Goal: Task Accomplishment & Management: Use online tool/utility

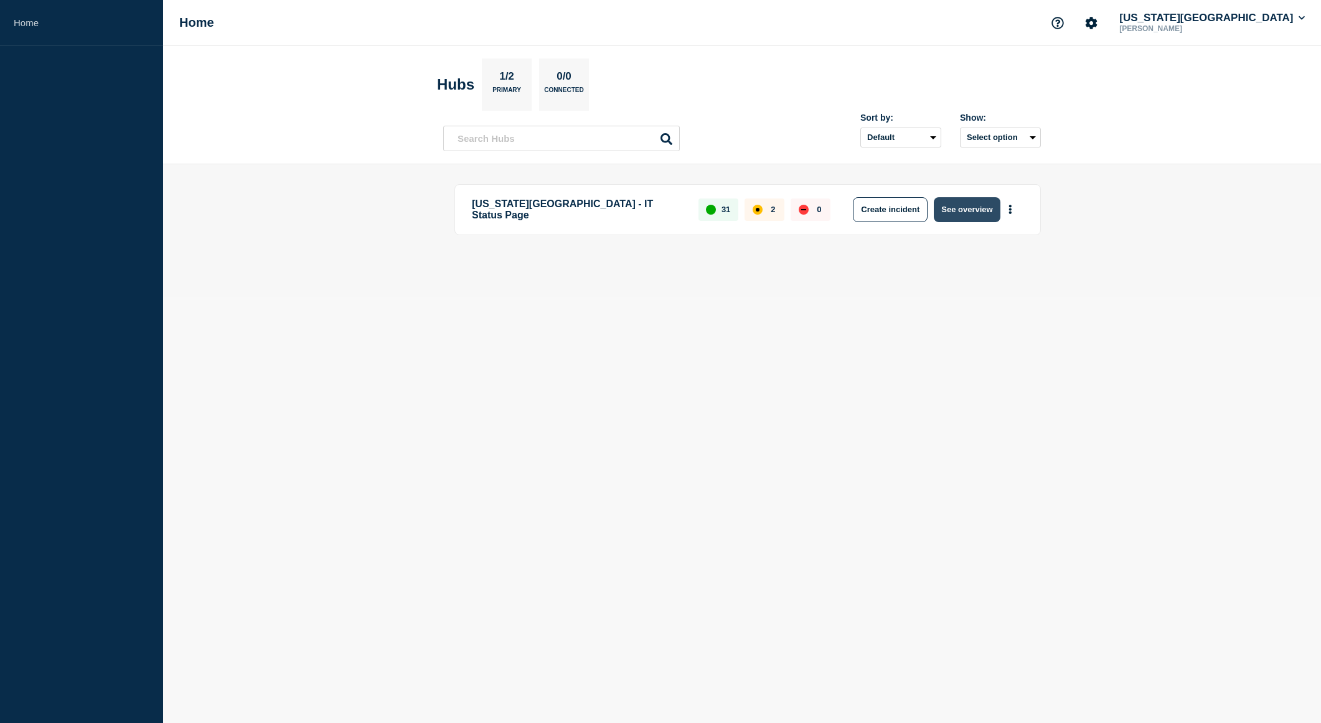
click at [956, 211] on button "See overview" at bounding box center [967, 209] width 66 height 25
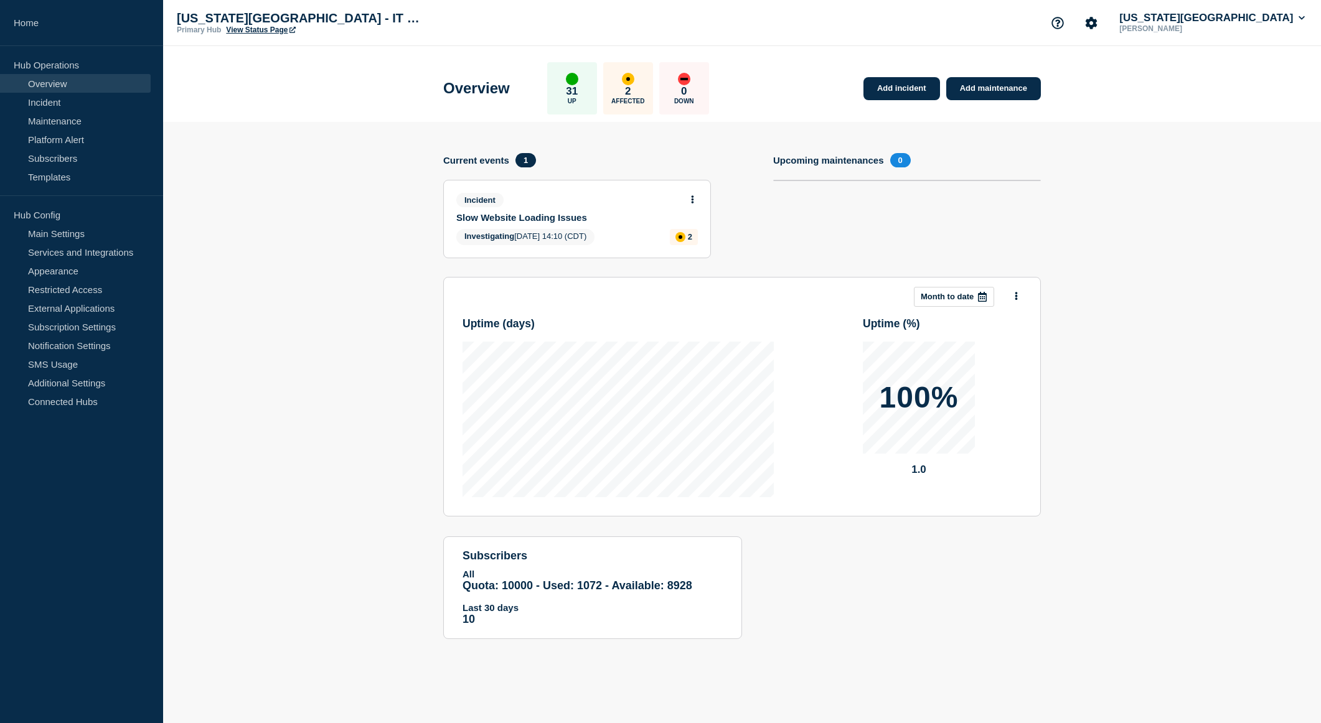
click at [688, 200] on button at bounding box center [692, 200] width 11 height 11
click at [675, 247] on link "Update incident" at bounding box center [692, 246] width 60 height 10
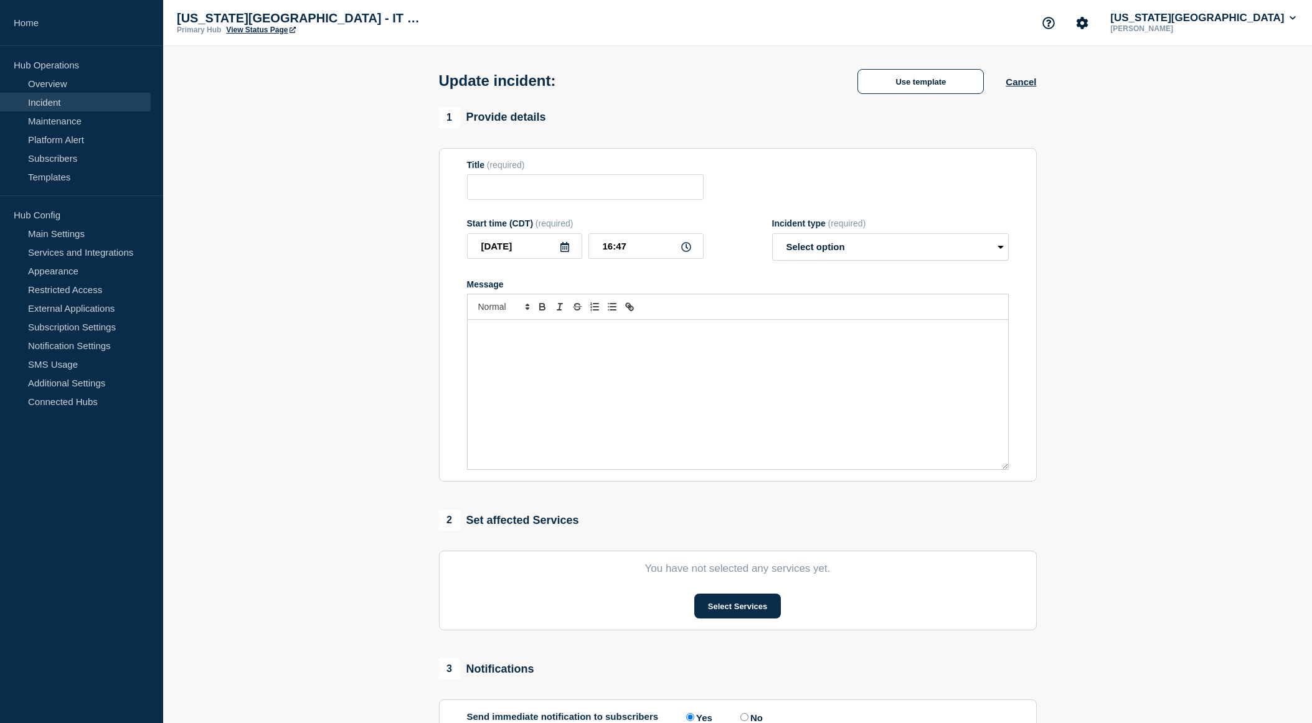
type input "Slow Website Loading Issues"
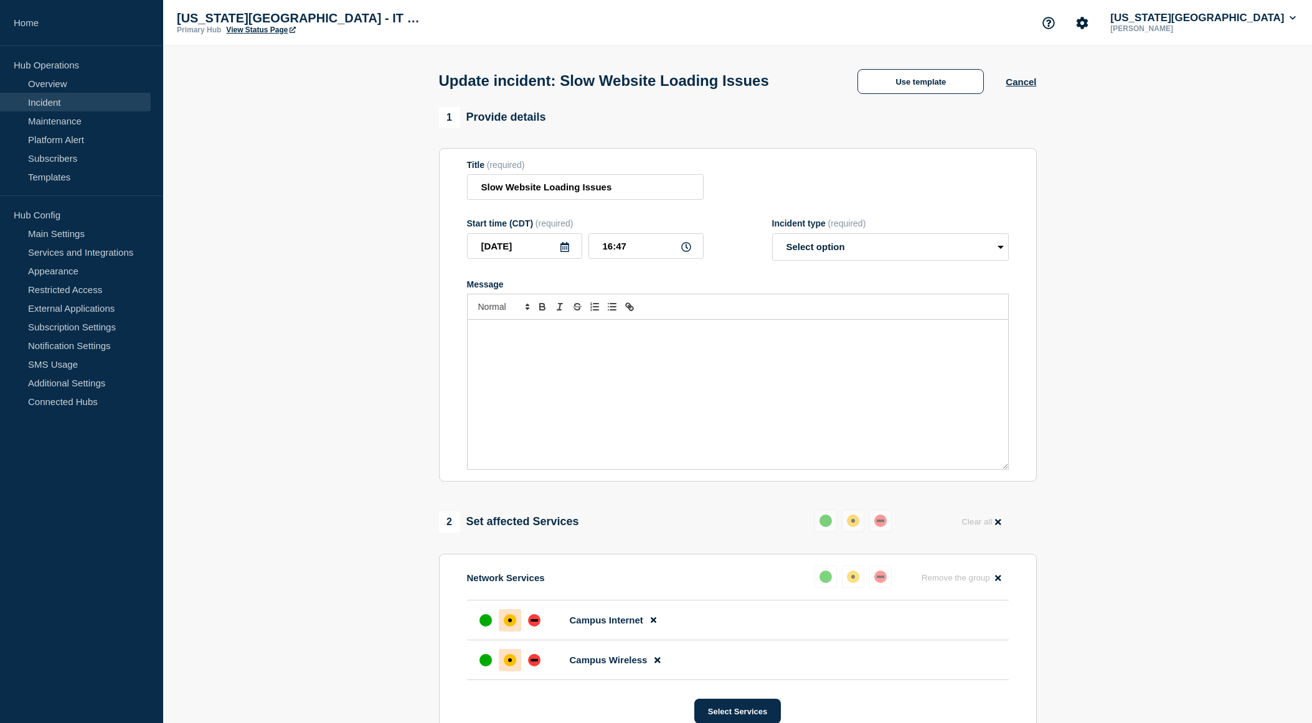
click at [1159, 419] on section "1 Provide details Title (required) Slow Website Loading Issues Start time (CDT)…" at bounding box center [737, 607] width 1149 height 1000
click at [800, 388] on div "Message" at bounding box center [738, 394] width 540 height 149
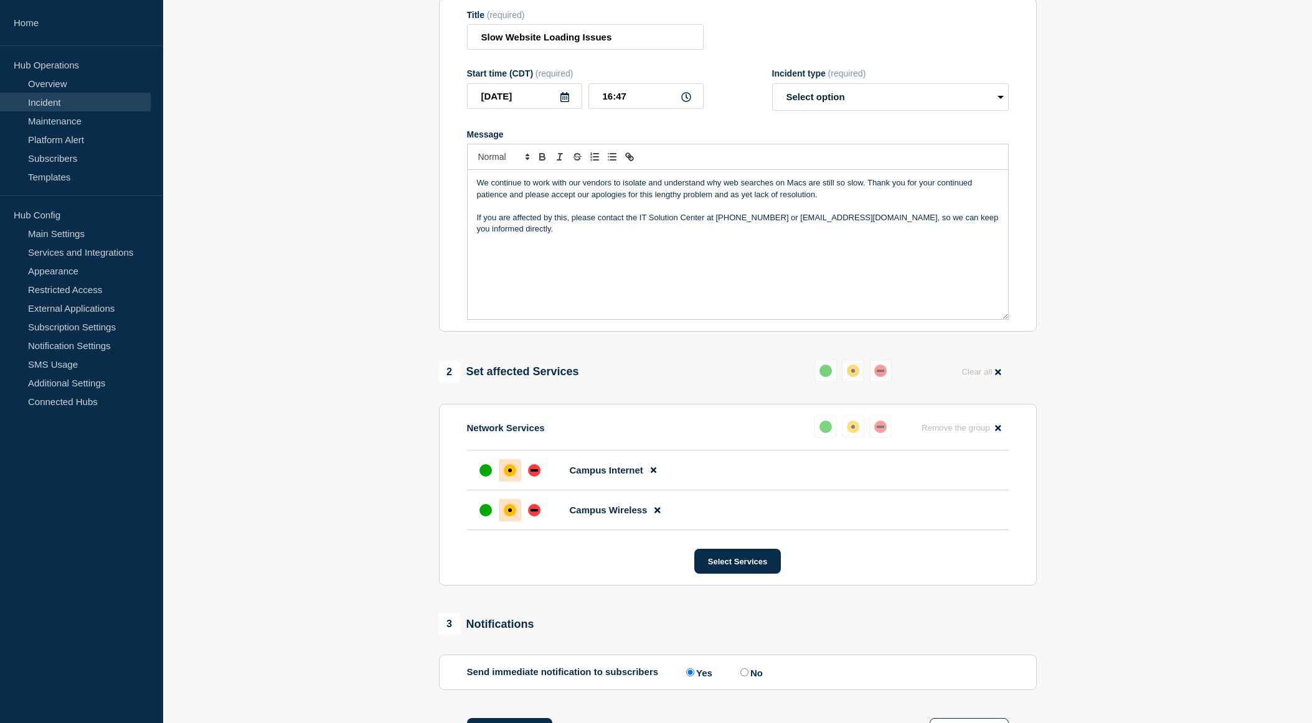
scroll to position [187, 0]
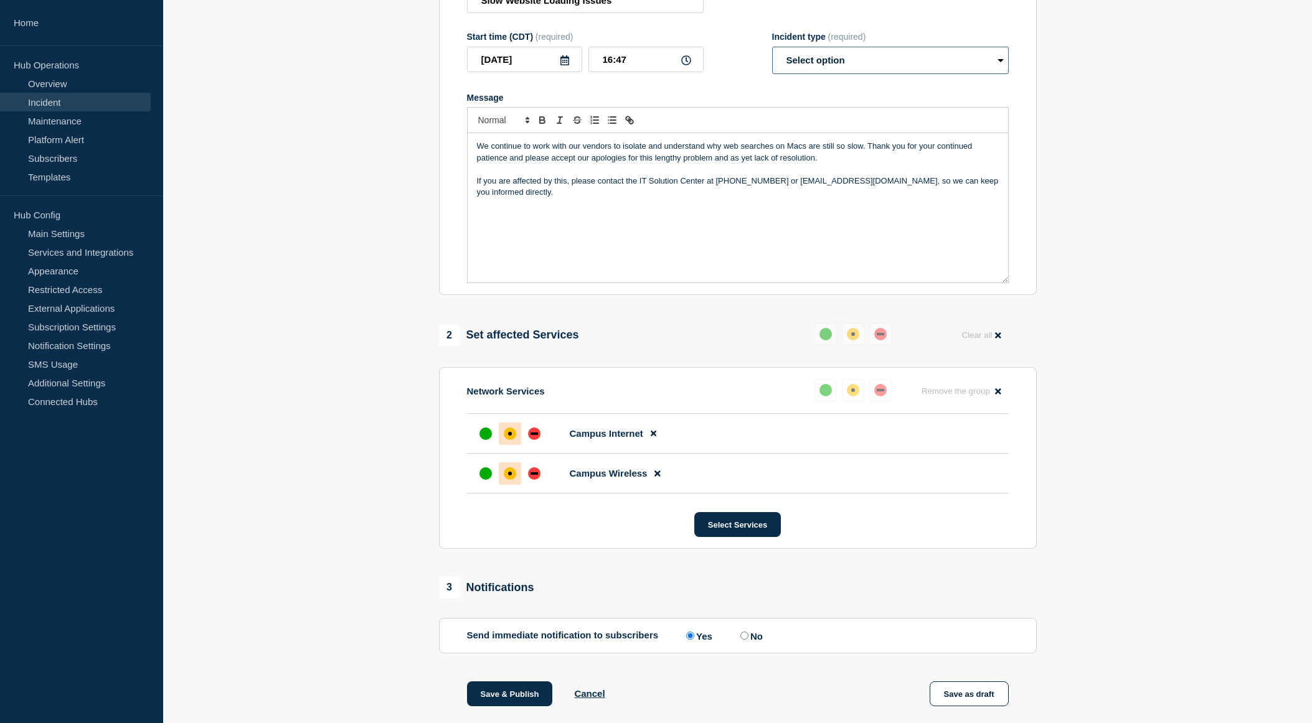
click at [864, 70] on select "Select option Investigating Identified Monitoring Resolved" at bounding box center [890, 60] width 237 height 27
select select "investigating"
click at [772, 49] on select "Select option Investigating Identified Monitoring Resolved" at bounding box center [890, 60] width 237 height 27
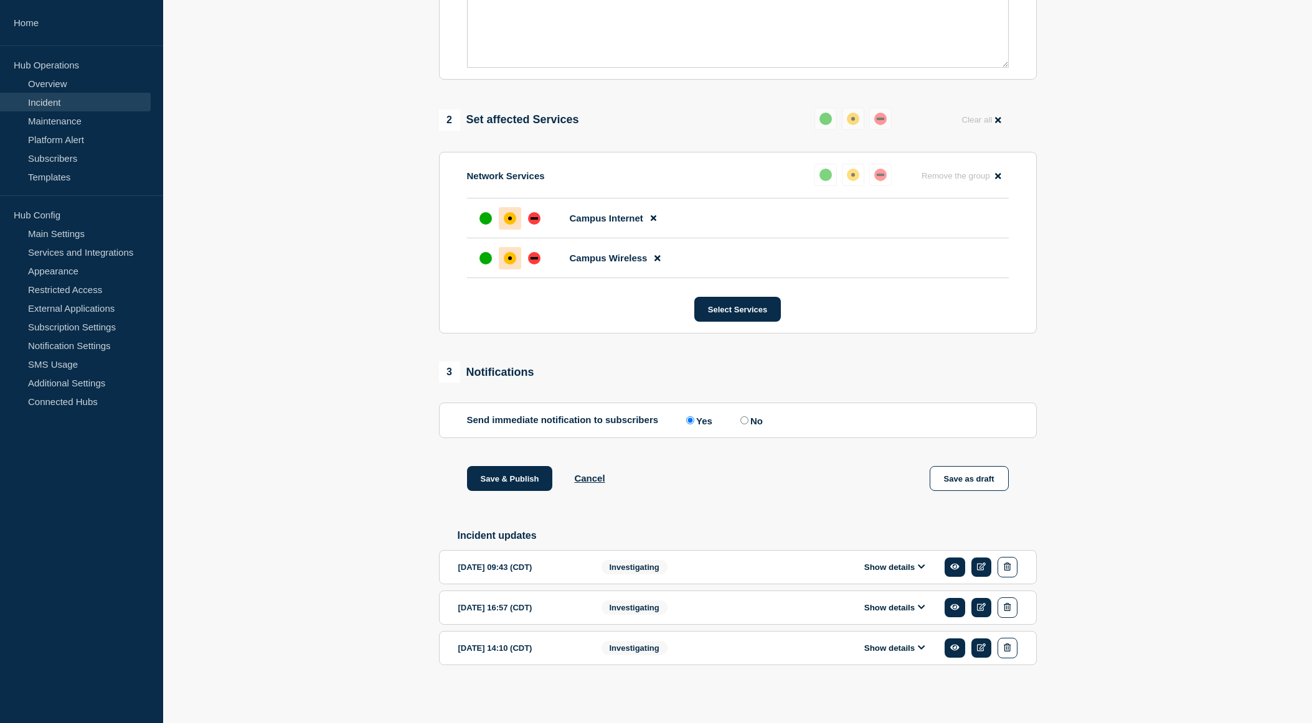
scroll to position [408, 0]
click at [505, 476] on button "Save & Publish" at bounding box center [510, 478] width 86 height 25
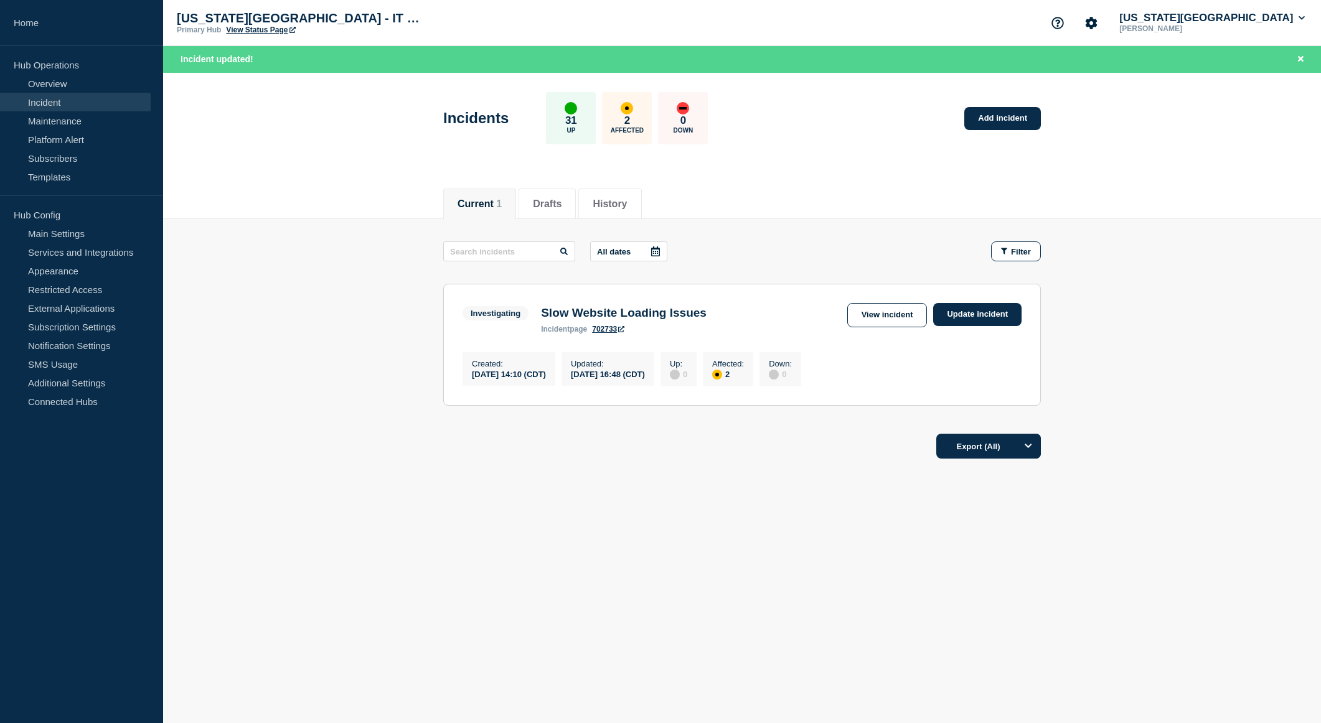
click at [735, 601] on body "Home Hub Operations Overview Incident Maintenance Platform Alert Subscribers Te…" at bounding box center [660, 361] width 1321 height 723
